Goal: Information Seeking & Learning: Learn about a topic

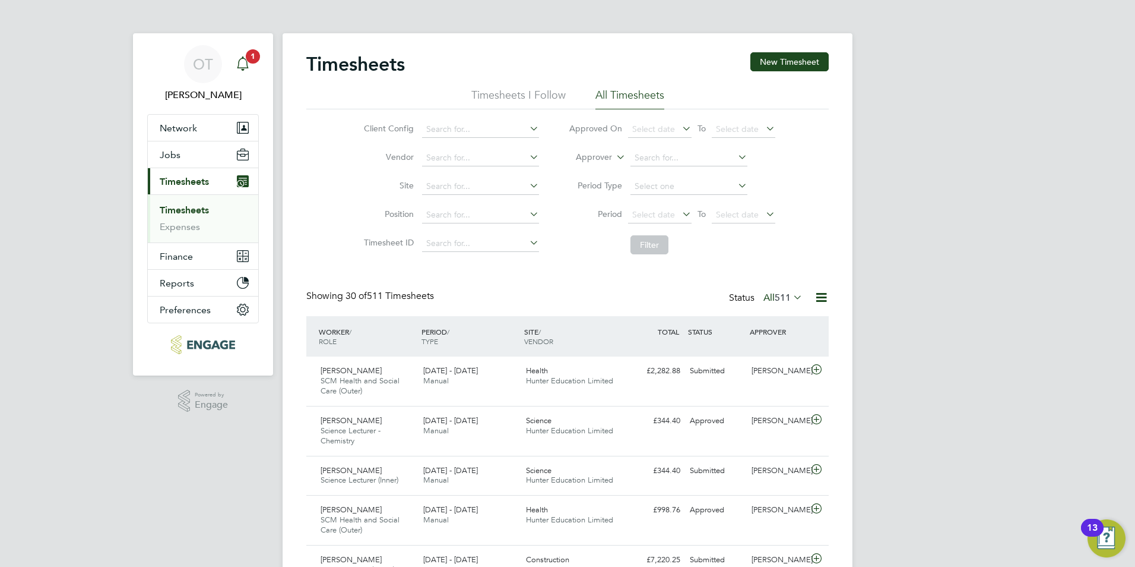
click at [254, 64] on div "Main navigation" at bounding box center [243, 64] width 24 height 24
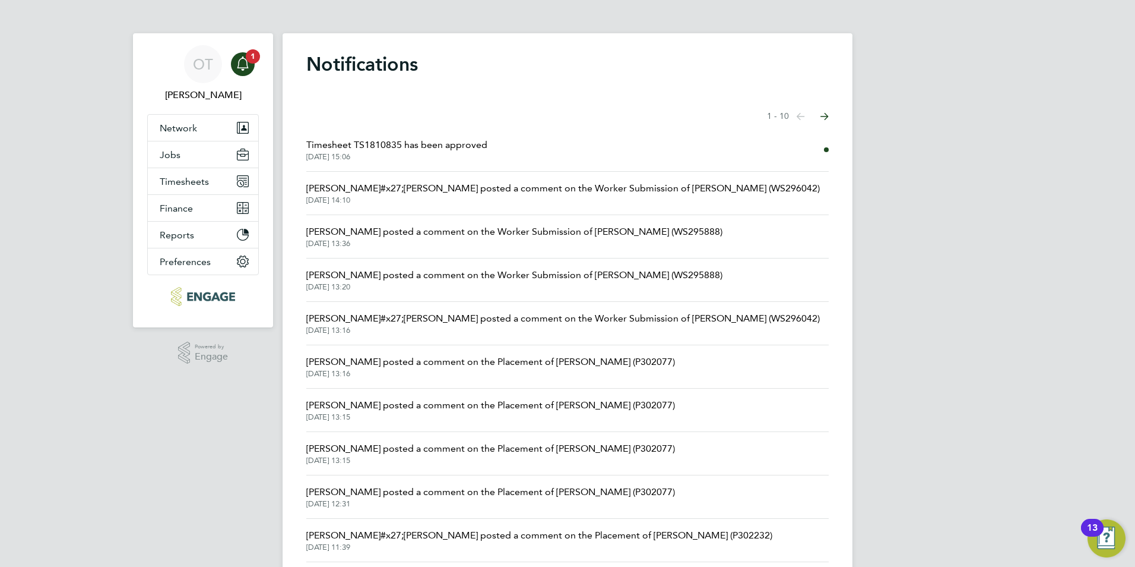
click at [365, 138] on span "Timesheet TS1810835 has been approved" at bounding box center [396, 145] width 181 height 14
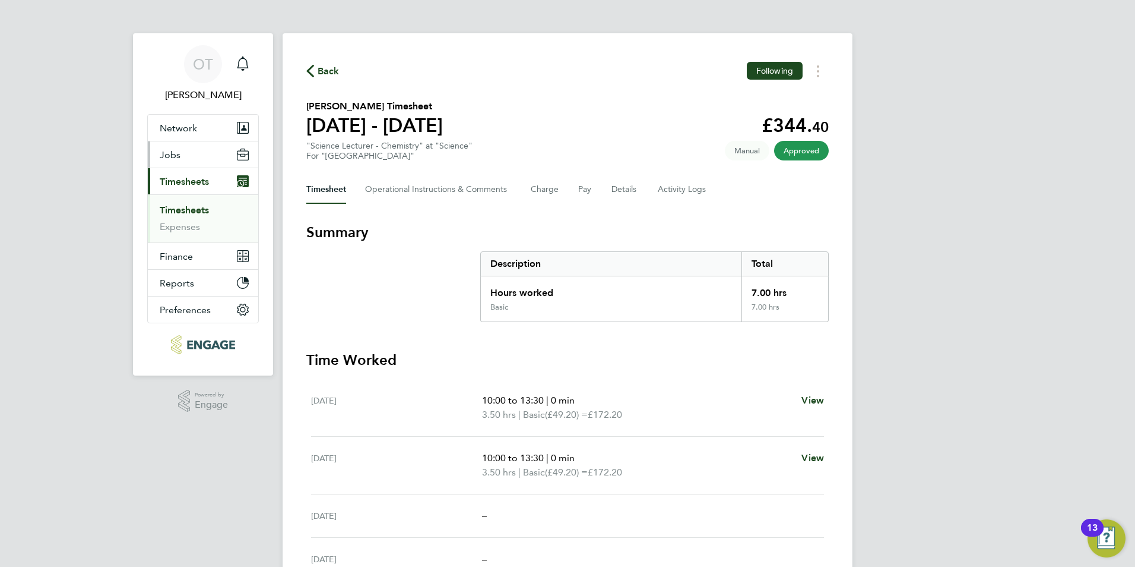
click at [208, 147] on button "Jobs" at bounding box center [203, 154] width 110 height 26
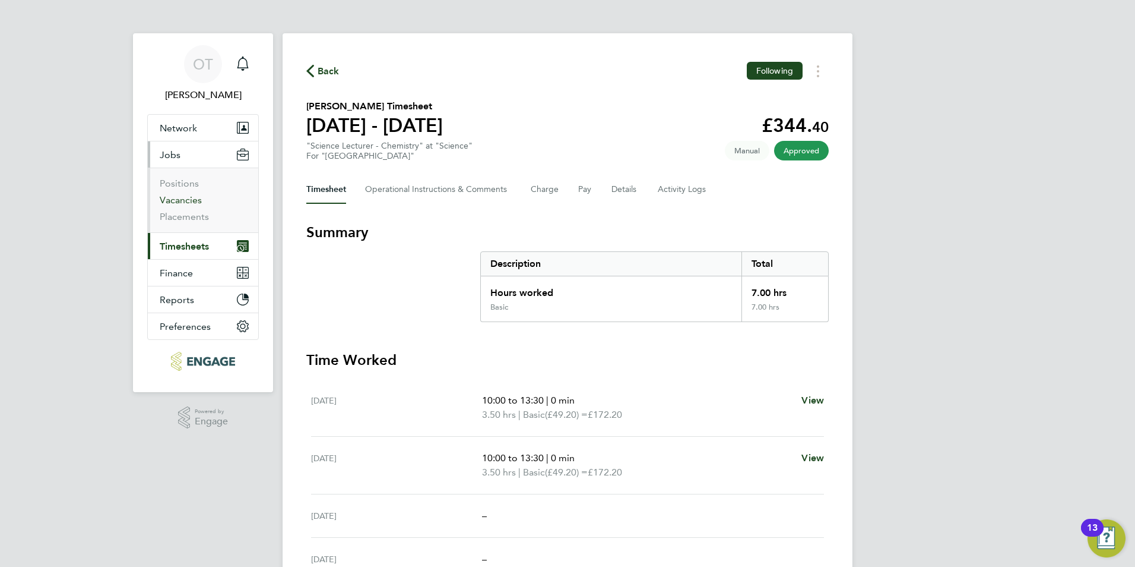
click at [190, 200] on link "Vacancies" at bounding box center [181, 199] width 42 height 11
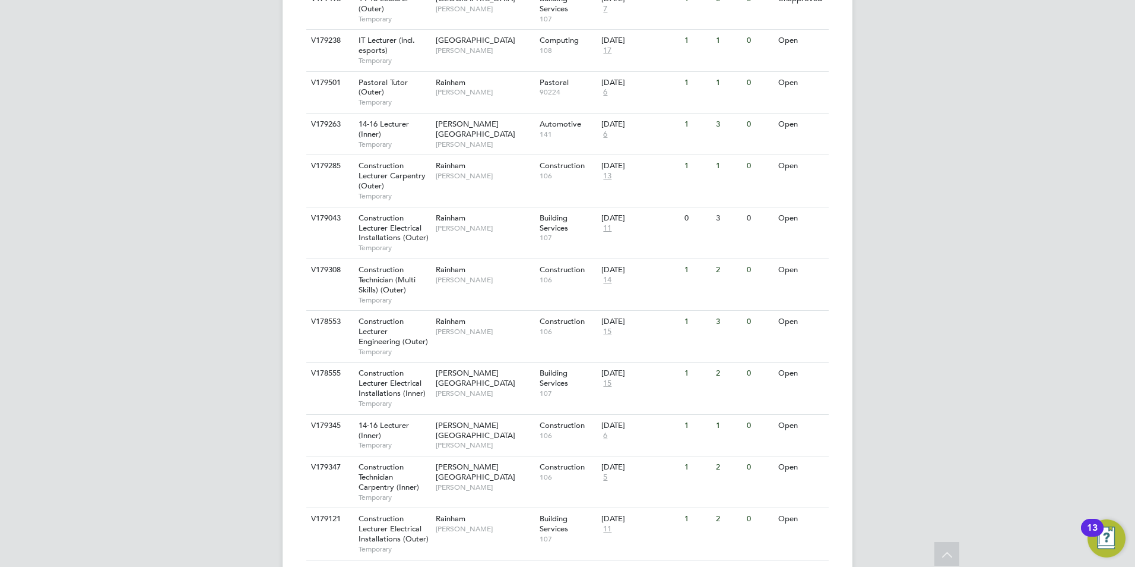
scroll to position [713, 0]
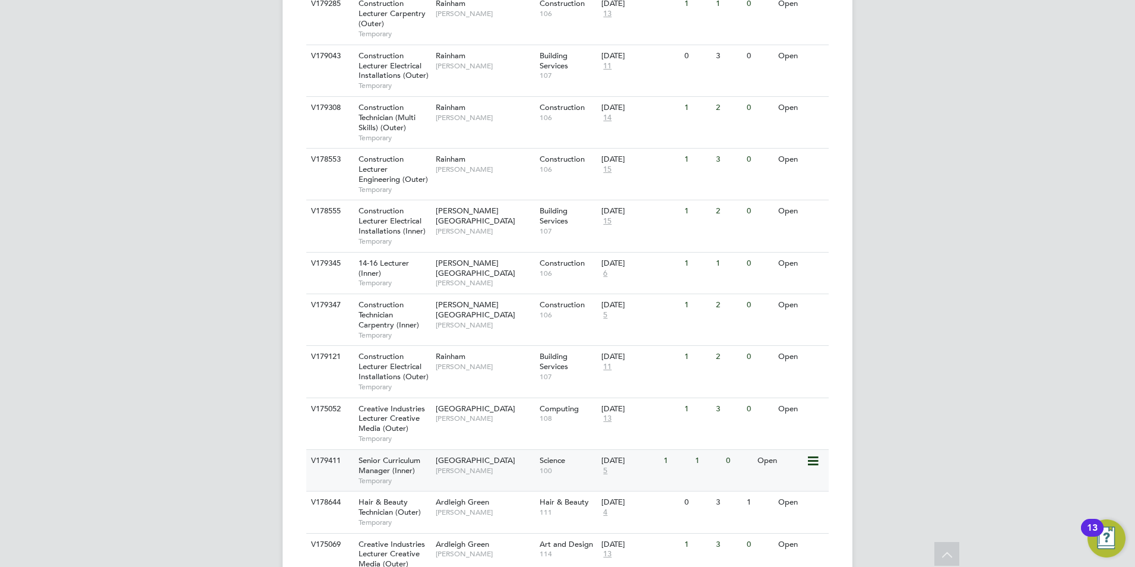
click at [493, 455] on span "[GEOGRAPHIC_DATA]" at bounding box center [476, 460] width 80 height 10
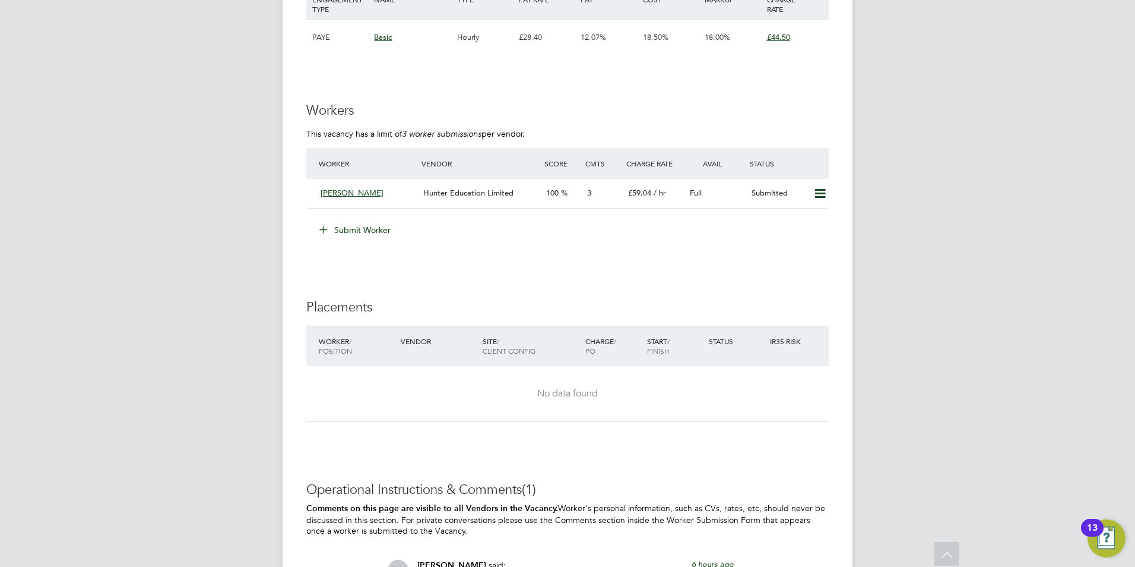
scroll to position [1663, 0]
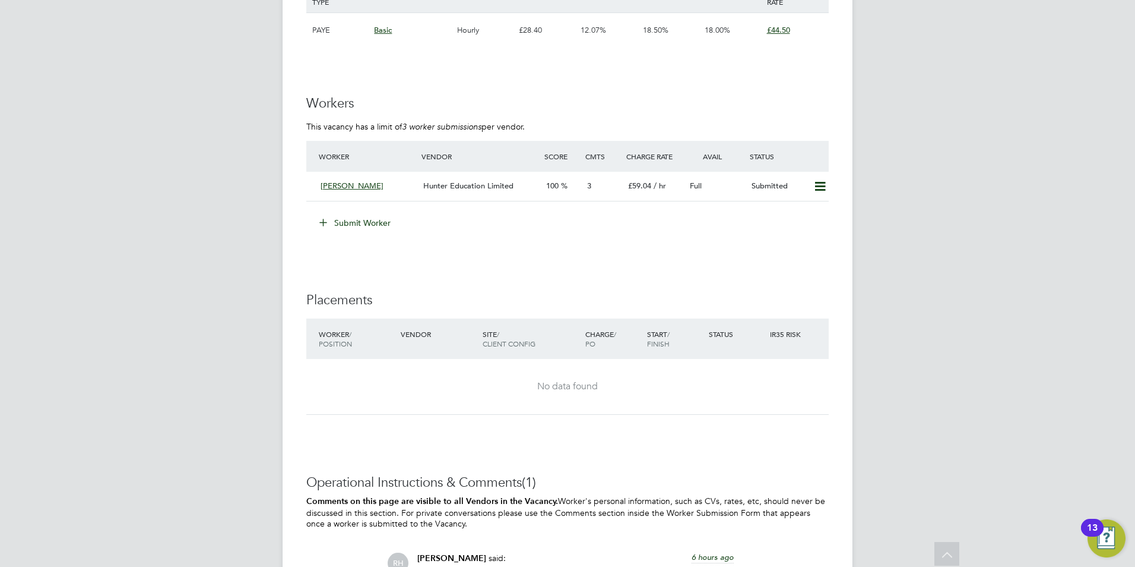
drag, startPoint x: 378, startPoint y: 237, endPoint x: 306, endPoint y: 137, distance: 123.1
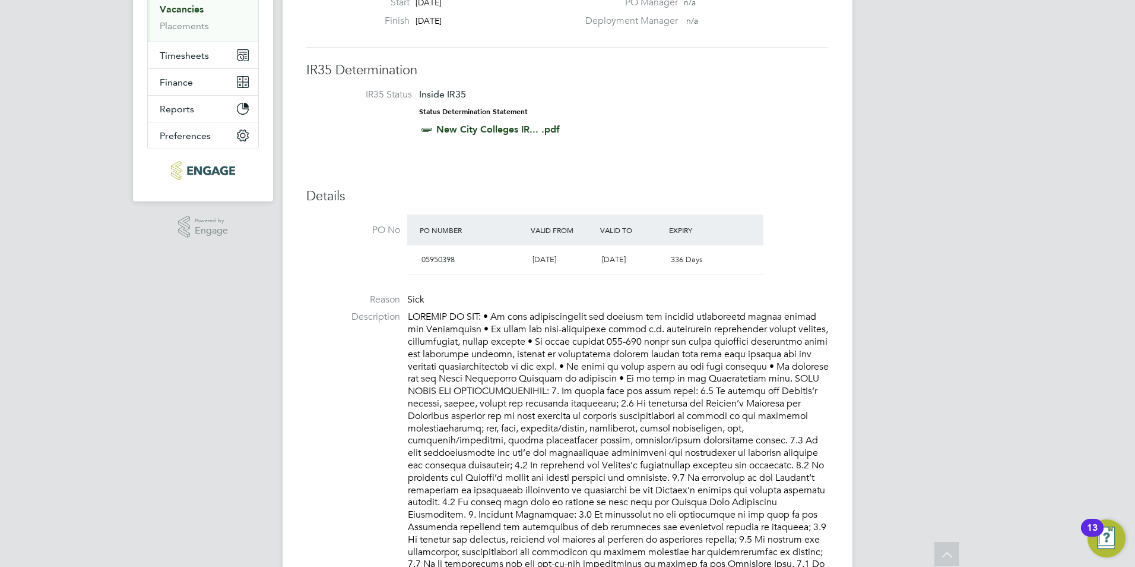
scroll to position [0, 0]
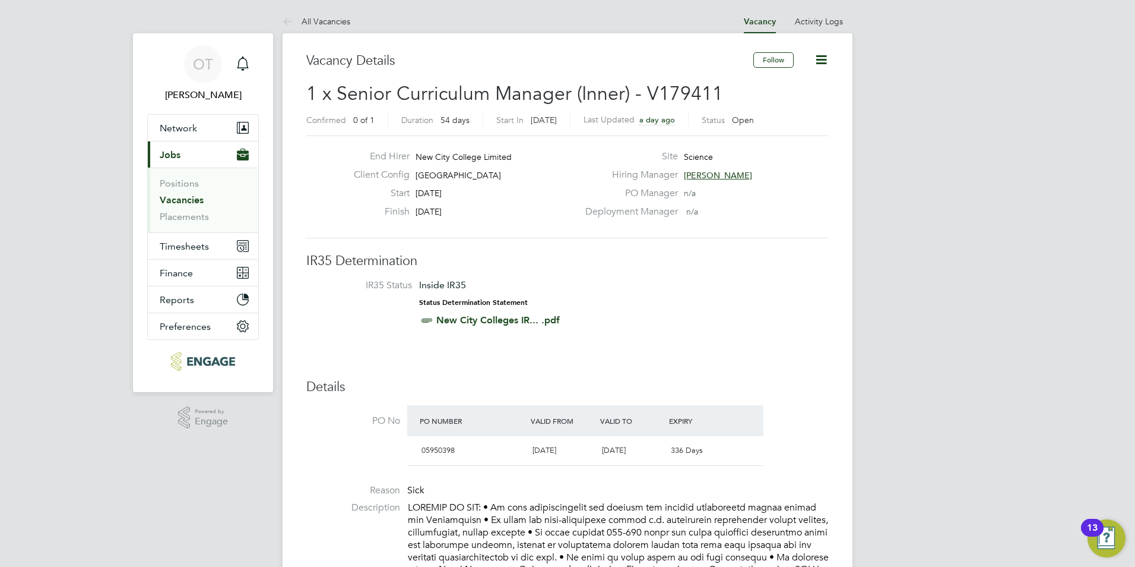
click at [183, 200] on link "Vacancies" at bounding box center [182, 199] width 44 height 11
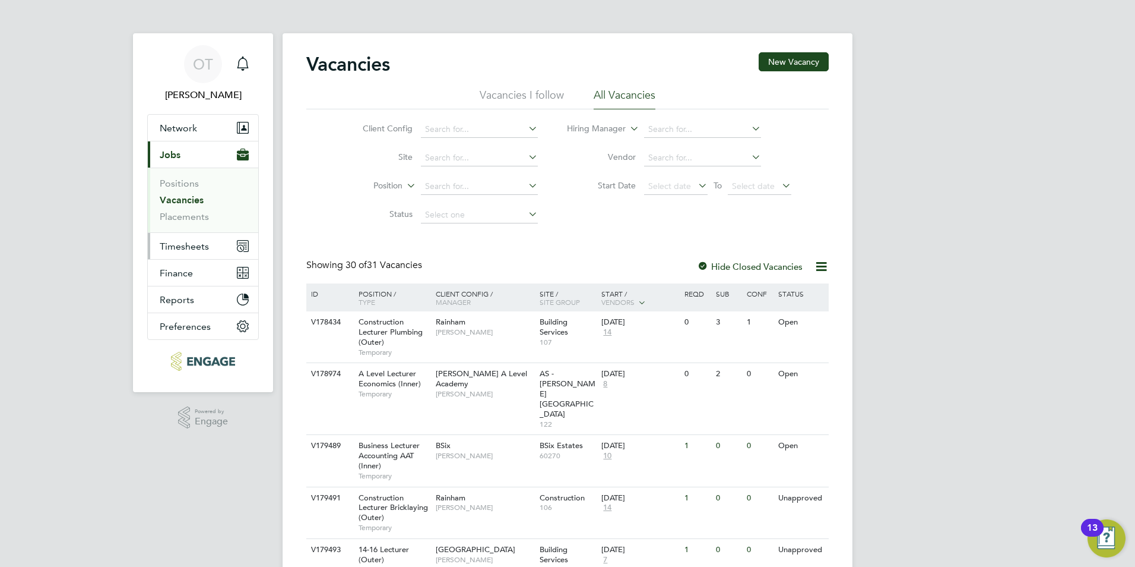
click at [208, 239] on button "Timesheets" at bounding box center [203, 246] width 110 height 26
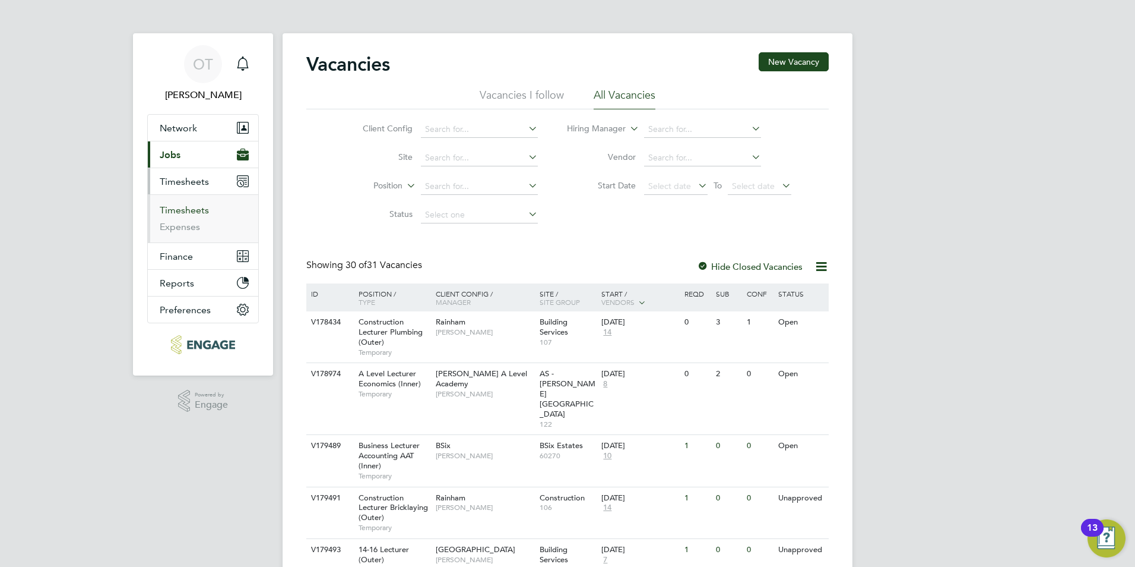
click at [192, 214] on link "Timesheets" at bounding box center [184, 209] width 49 height 11
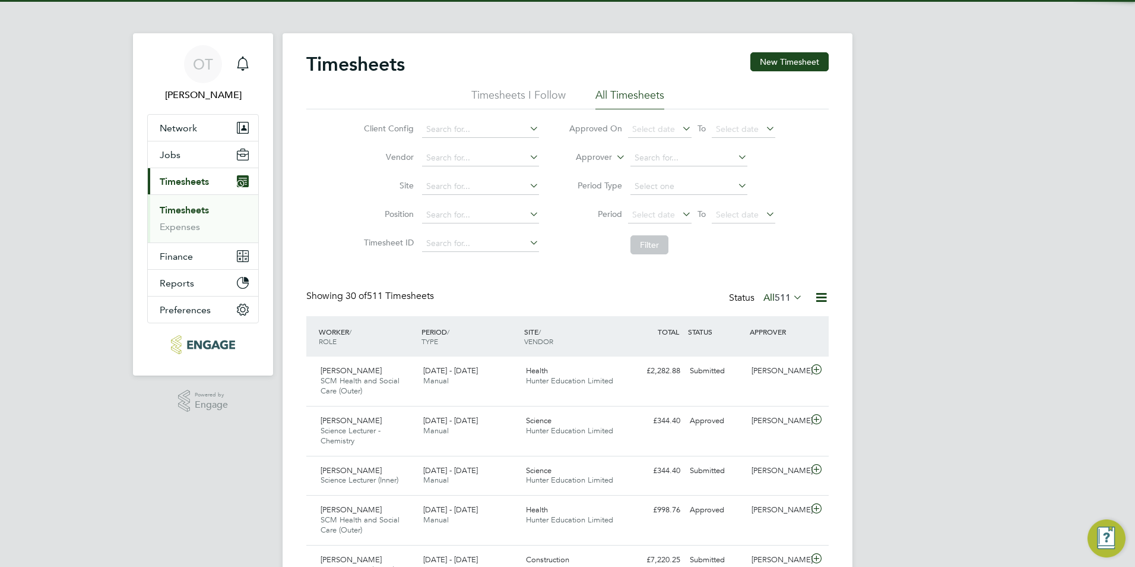
scroll to position [30, 103]
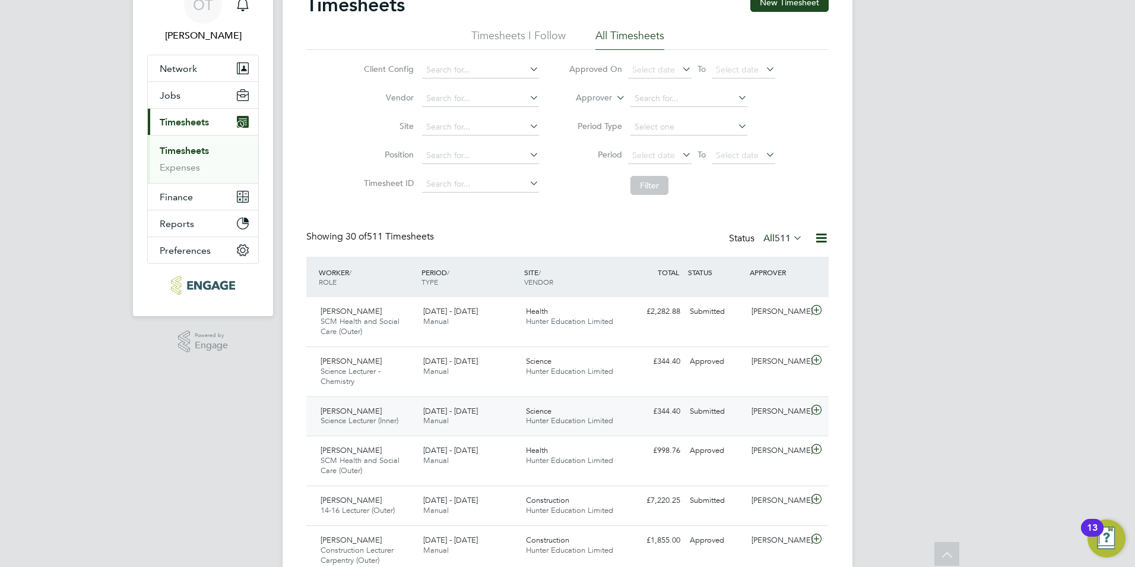
click at [536, 409] on span "Science" at bounding box center [539, 411] width 26 height 10
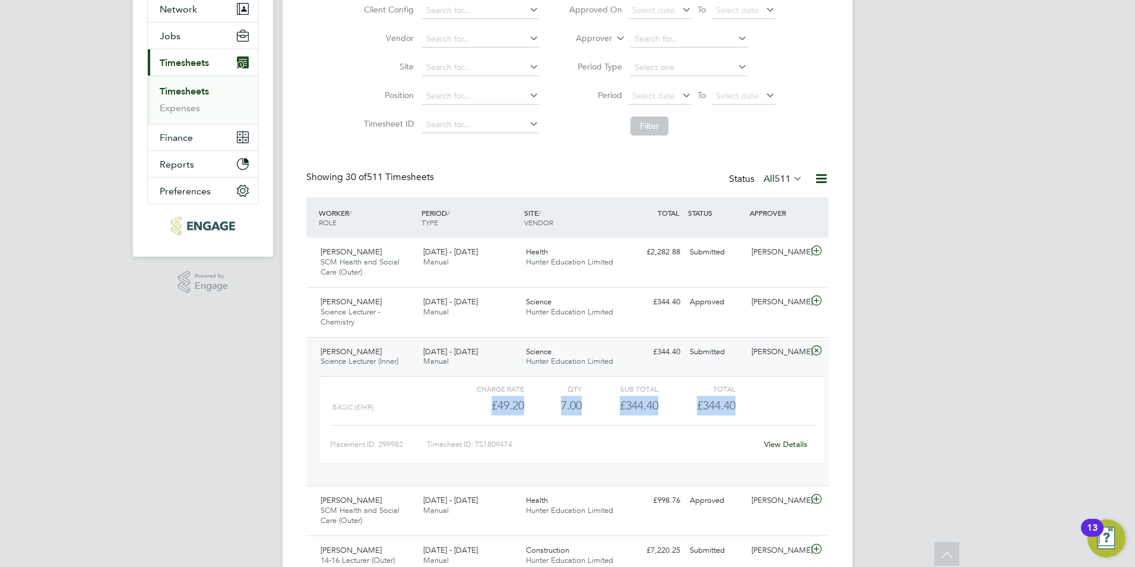
drag, startPoint x: 736, startPoint y: 406, endPoint x: 488, endPoint y: 406, distance: 248.8
click at [488, 406] on div "Basic (£/HR) £49.20 7 7.00 7 £344.40 £344.40" at bounding box center [573, 405] width 504 height 20
drag, startPoint x: 488, startPoint y: 406, endPoint x: 495, endPoint y: 406, distance: 7.7
click at [489, 406] on div "£49.20" at bounding box center [486, 405] width 77 height 20
click at [491, 406] on div "£49.20" at bounding box center [486, 405] width 77 height 20
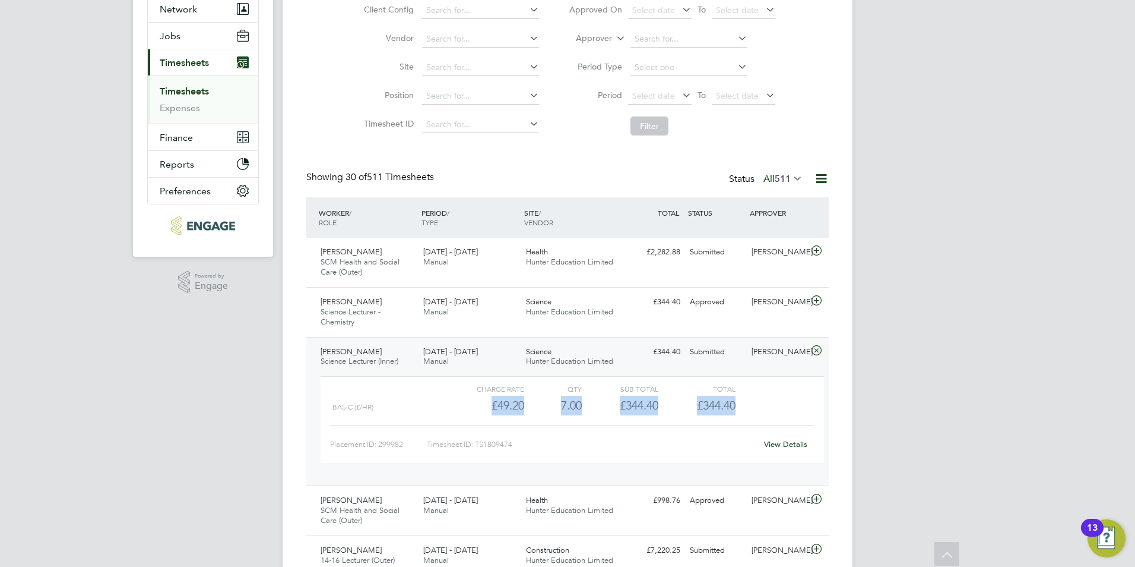
drag, startPoint x: 488, startPoint y: 406, endPoint x: 741, endPoint y: 405, distance: 253.6
click at [741, 405] on div "Basic (£/HR) £49.20 7 7.00 7 £344.40 £344.40" at bounding box center [573, 405] width 504 height 20
click at [744, 404] on div "Basic (£/HR) £49.20 7 7.00 7 £344.40 £344.40" at bounding box center [573, 405] width 504 height 20
drag, startPoint x: 738, startPoint y: 406, endPoint x: 492, endPoint y: 407, distance: 245.9
click at [492, 407] on div "Basic (£/HR) £49.20 7 7.00 7 £344.40 £344.40" at bounding box center [573, 405] width 504 height 20
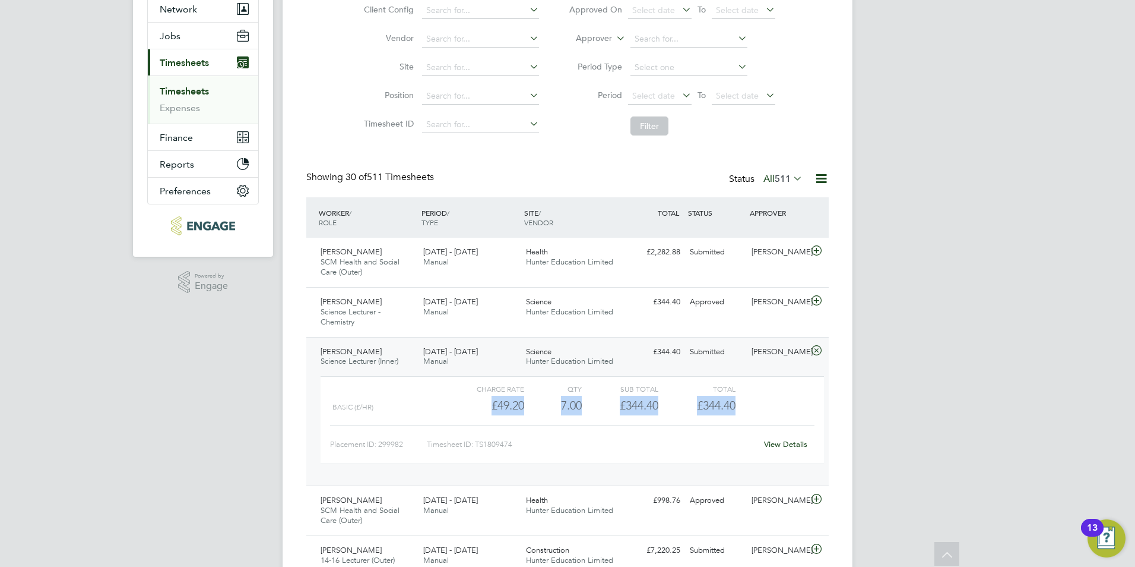
click at [492, 407] on div "£49.20" at bounding box center [486, 405] width 77 height 20
drag, startPoint x: 491, startPoint y: 406, endPoint x: 727, endPoint y: 405, distance: 236.3
click at [727, 405] on div "Basic (£/HR) £49.20 7 7.00 7 £344.40 £344.40" at bounding box center [573, 405] width 504 height 20
drag, startPoint x: 727, startPoint y: 405, endPoint x: 736, endPoint y: 405, distance: 9.5
click at [736, 405] on div "Basic (£/HR) £49.20 7 7.00 7 £344.40 £344.40" at bounding box center [573, 405] width 504 height 20
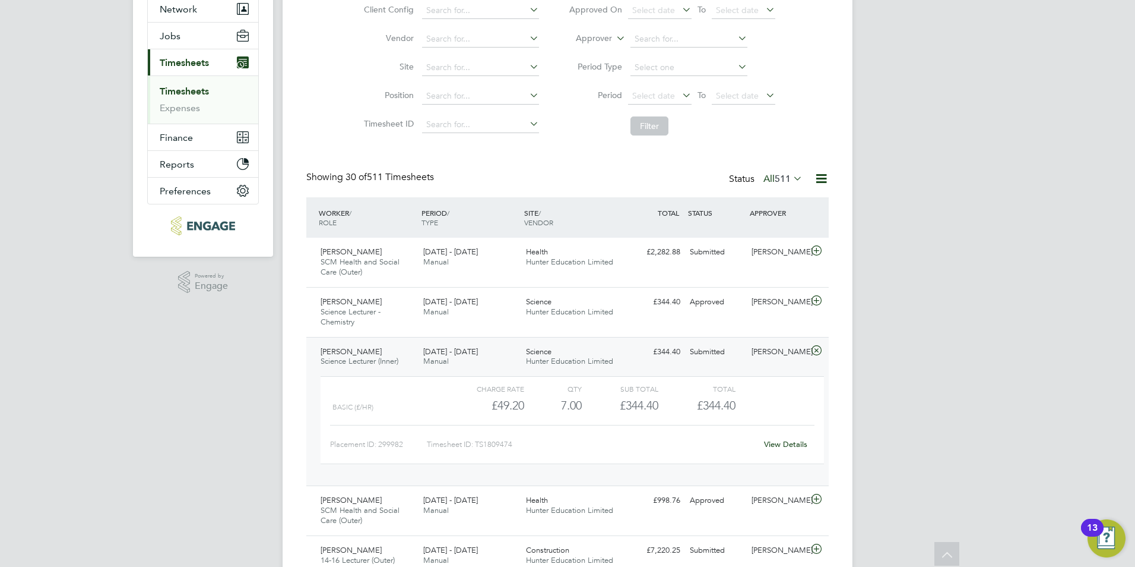
click at [764, 352] on div "[PERSON_NAME]" at bounding box center [778, 352] width 62 height 20
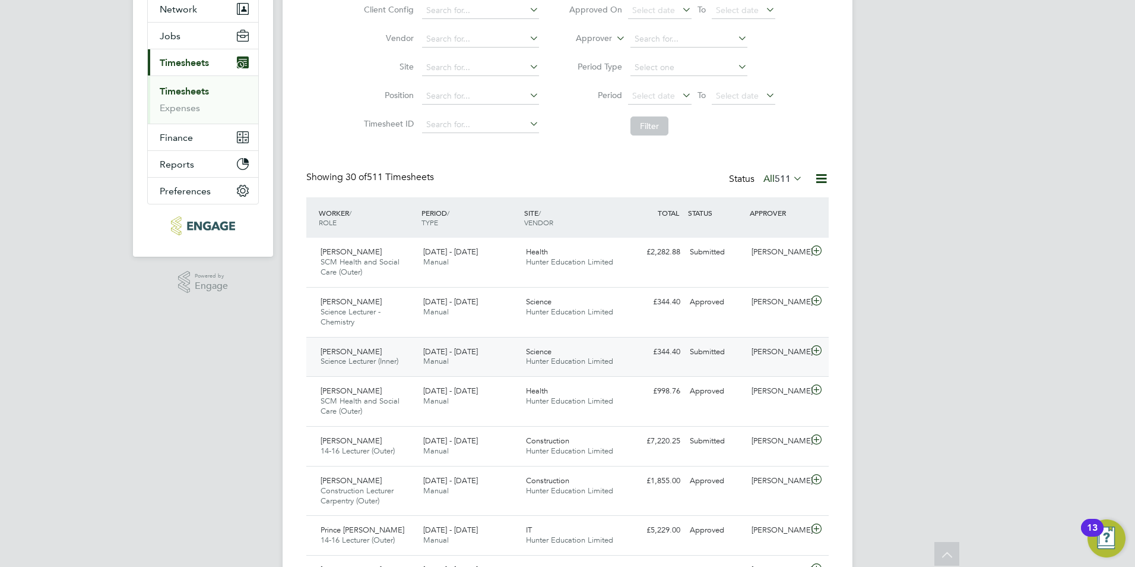
click at [764, 352] on div "[PERSON_NAME]" at bounding box center [778, 352] width 62 height 20
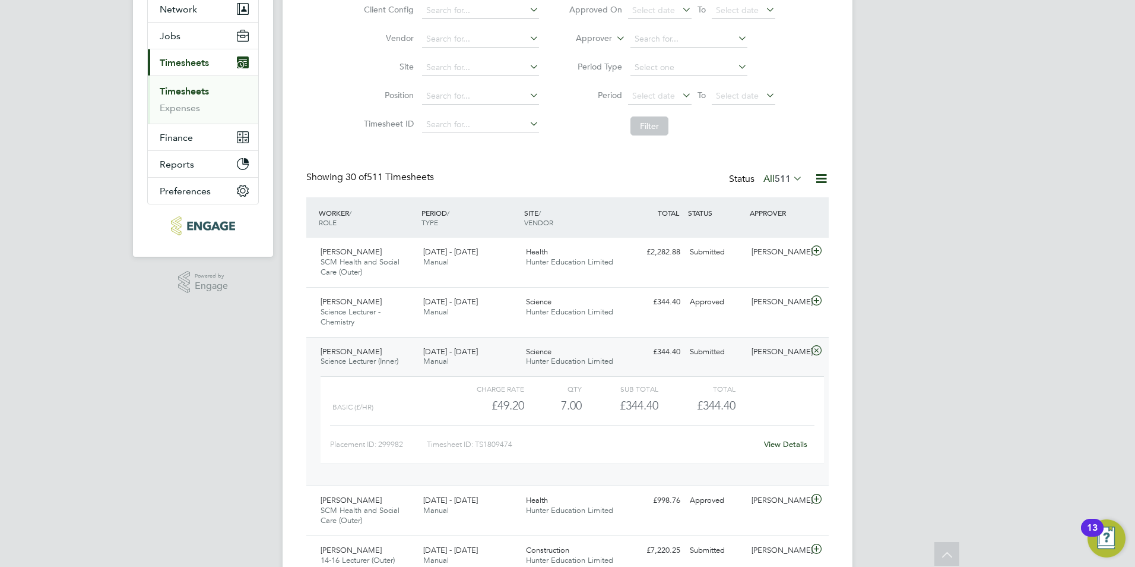
click at [798, 365] on div "[PERSON_NAME] Science Lecturer (Inner) [DATE] - [DATE] [DATE] - [DATE] Manual S…" at bounding box center [567, 411] width 523 height 149
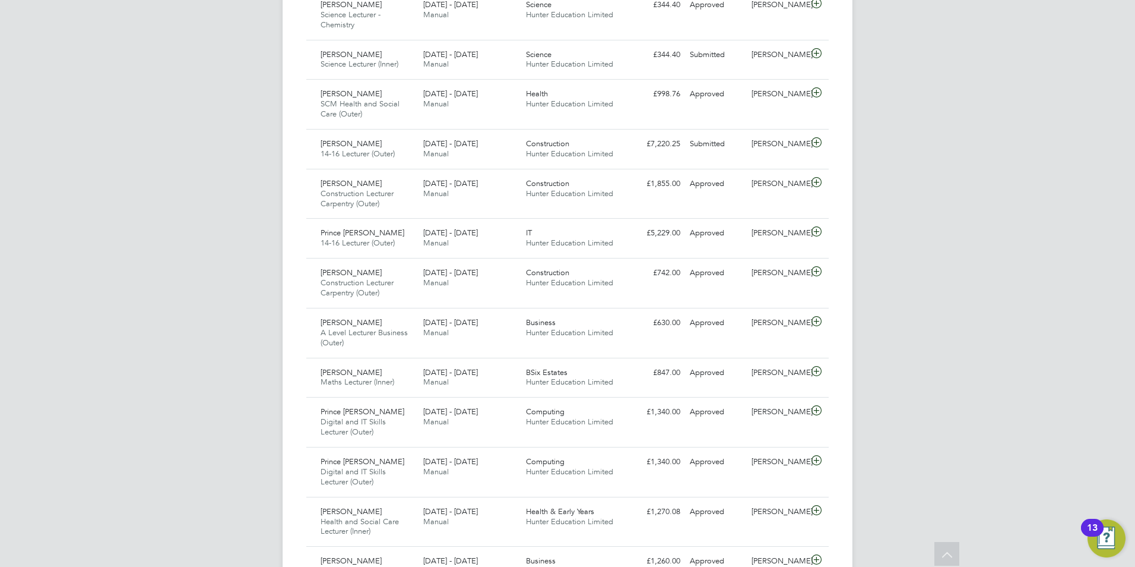
scroll to position [0, 0]
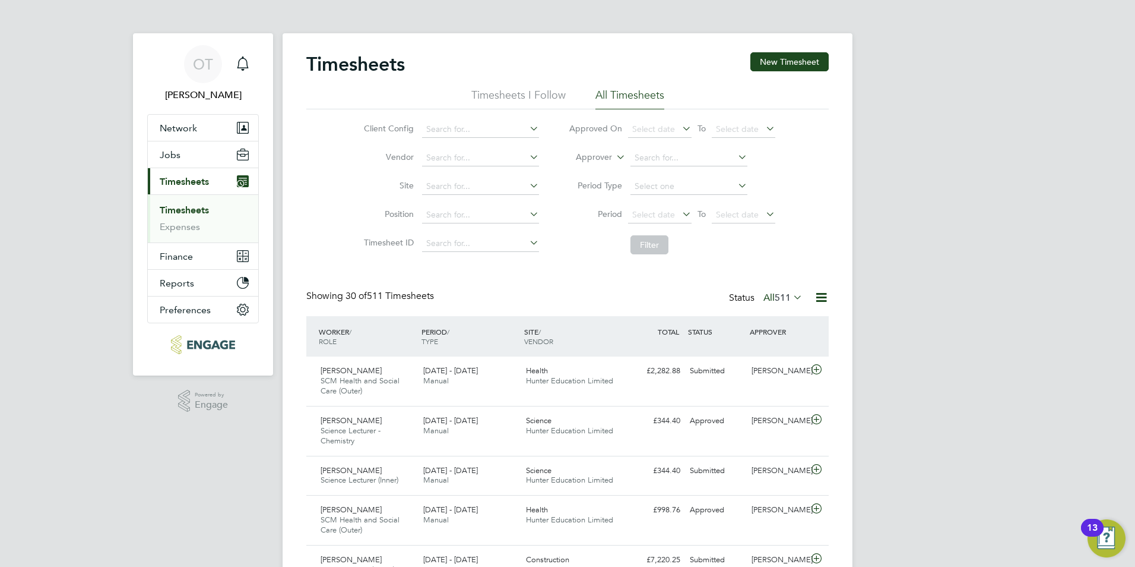
click at [783, 292] on span "511" at bounding box center [783, 298] width 16 height 12
click at [780, 369] on li "Approved" at bounding box center [772, 368] width 55 height 17
click at [234, 62] on div "Main navigation" at bounding box center [243, 64] width 24 height 24
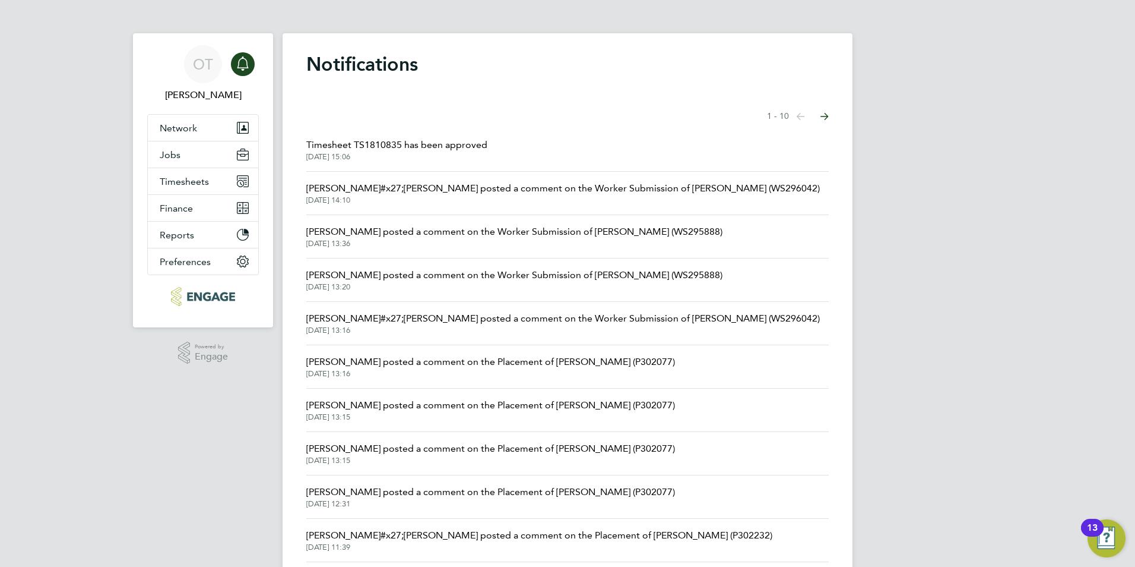
click at [464, 203] on span "29 Aug 2025, 14:10" at bounding box center [563, 200] width 514 height 10
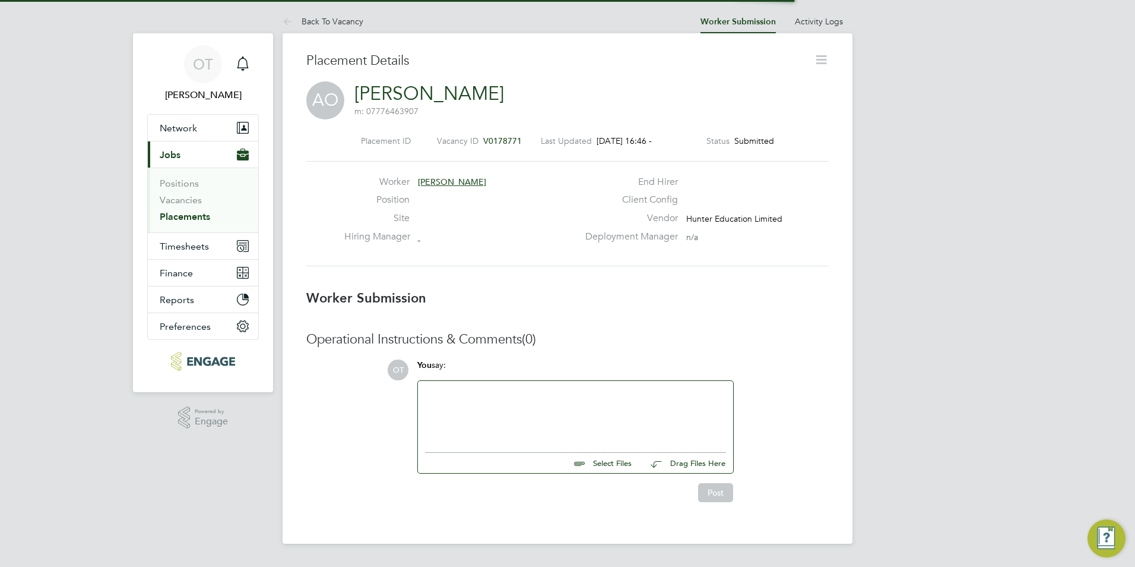
scroll to position [19, 235]
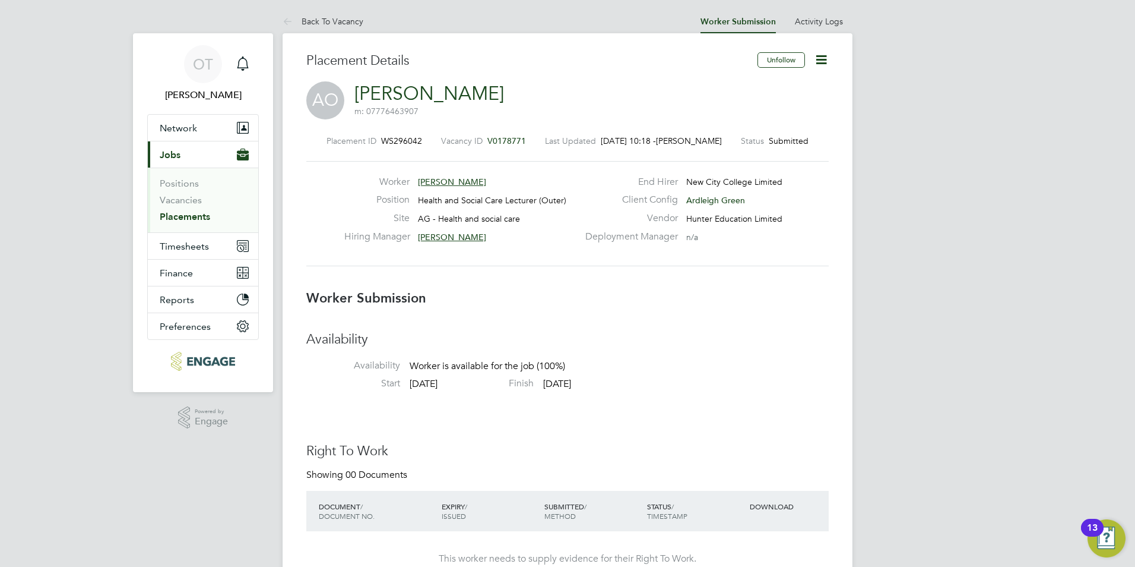
drag, startPoint x: 532, startPoint y: 137, endPoint x: 490, endPoint y: 137, distance: 42.2
click at [490, 137] on div "Placement ID WS296042 Vacancy ID V0178771 Last Updated 26 Aug 2025, 10:18 - Oli…" at bounding box center [567, 140] width 523 height 11
click at [326, 24] on link "Back To Vacancy" at bounding box center [323, 21] width 81 height 11
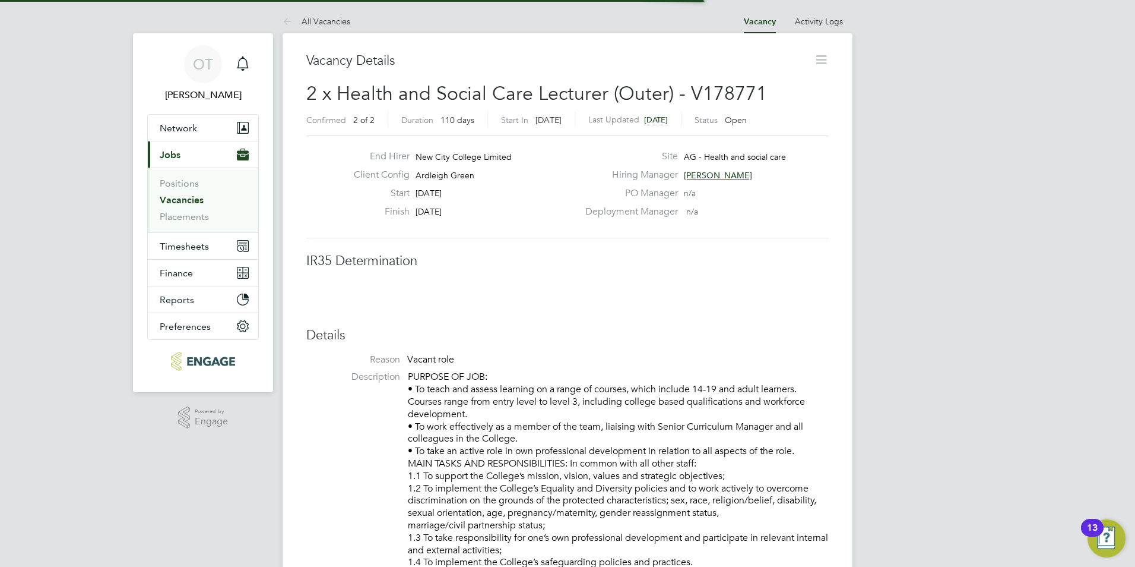
scroll to position [19, 235]
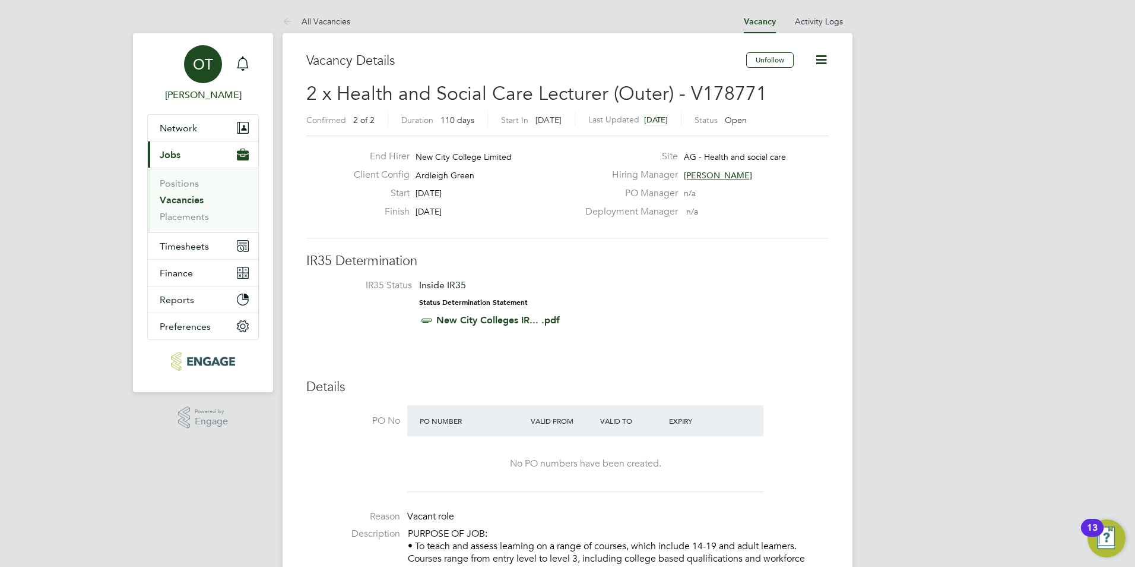
drag, startPoint x: 683, startPoint y: 93, endPoint x: 242, endPoint y: 93, distance: 441.2
click at [387, 109] on h2 "2 x Health and Social Care Lecturer (Outer) - V178771 Confirmed 2 of 2 Duration…" at bounding box center [567, 106] width 523 height 50
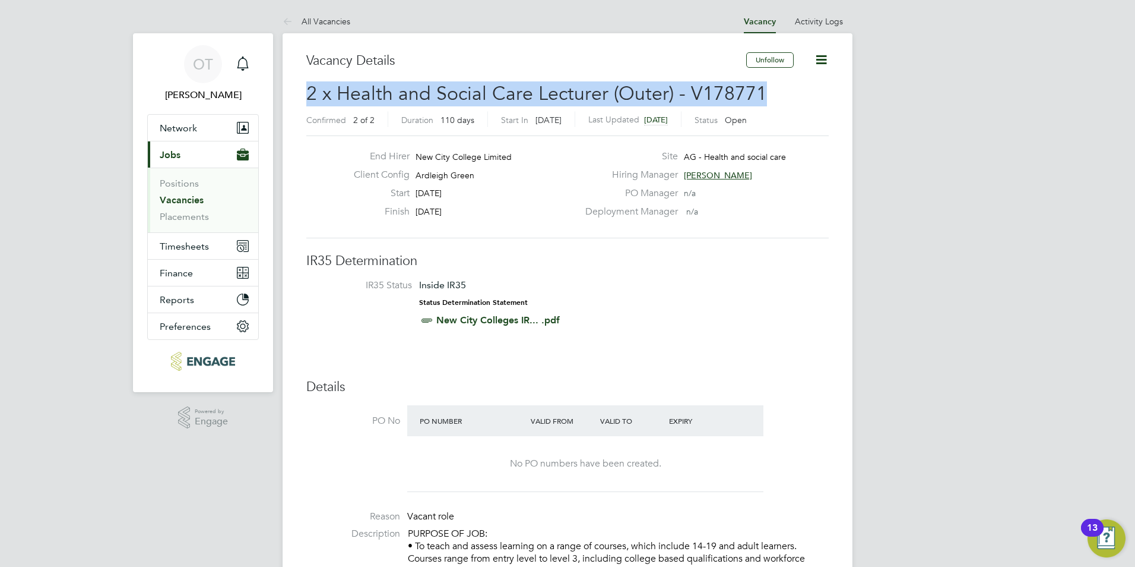
drag, startPoint x: 308, startPoint y: 96, endPoint x: 761, endPoint y: 93, distance: 452.5
click at [761, 93] on span "2 x Health and Social Care Lecturer (Outer) - V178771" at bounding box center [536, 93] width 461 height 23
copy span "2 x Health and Social Care Lecturer (Outer) - V178771"
click at [306, 23] on link "All Vacancies" at bounding box center [317, 21] width 68 height 11
